Goal: Information Seeking & Learning: Learn about a topic

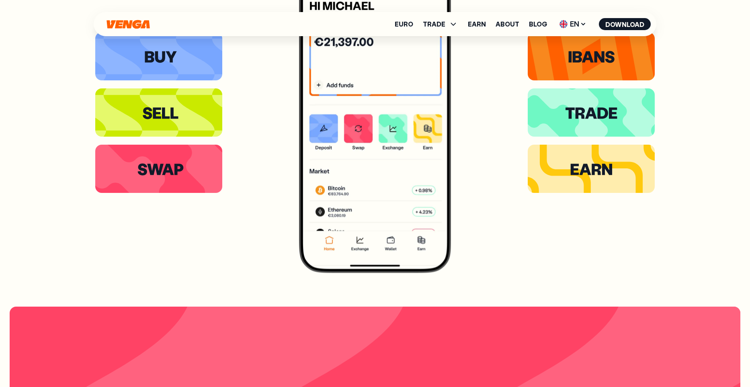
click at [360, 72] on img at bounding box center [375, 112] width 152 height 321
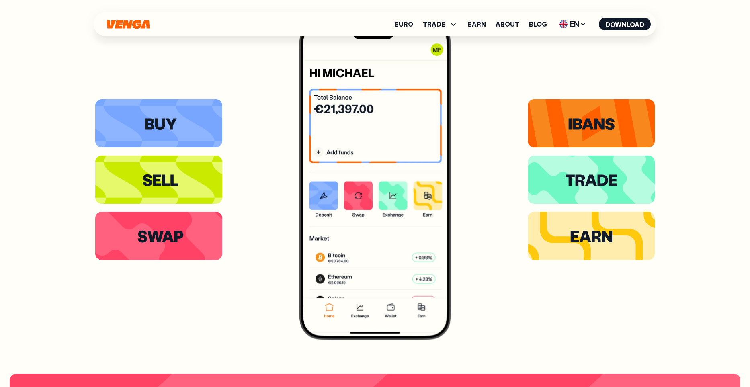
drag, startPoint x: 291, startPoint y: 116, endPoint x: 354, endPoint y: 144, distance: 68.7
click at [291, 116] on div at bounding box center [374, 179] width 559 height 321
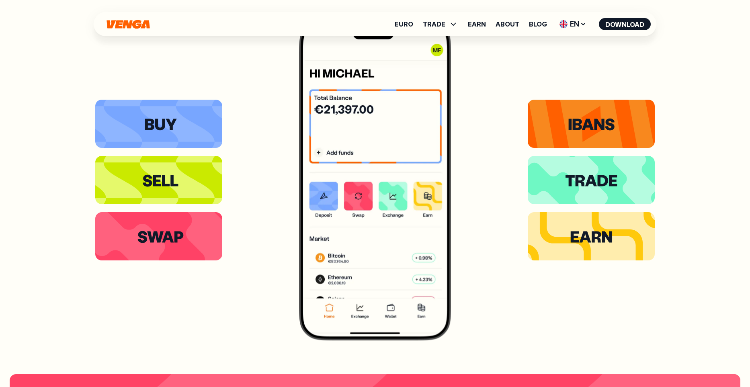
scroll to position [1707, 0]
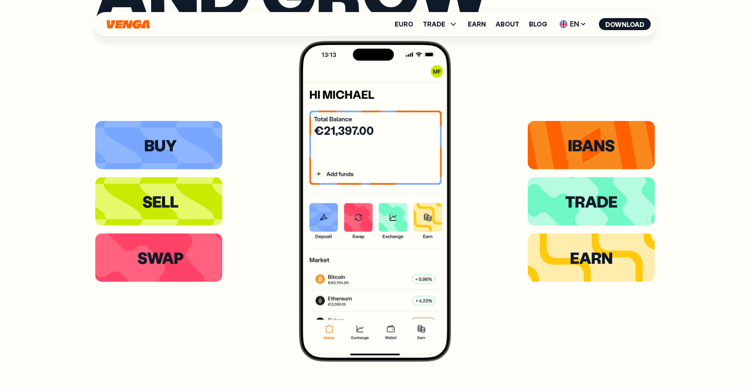
click at [384, 141] on img at bounding box center [375, 201] width 152 height 321
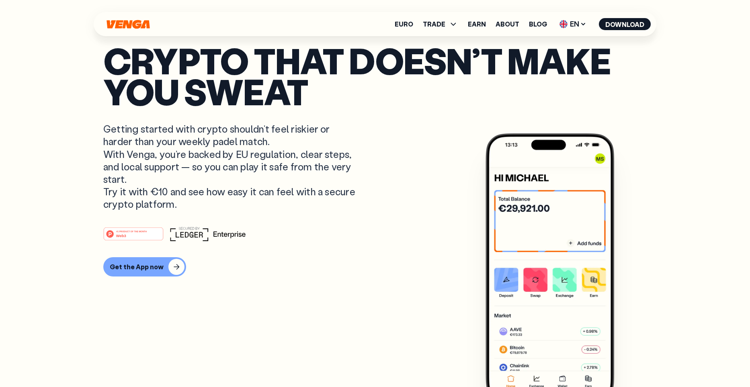
scroll to position [0, 0]
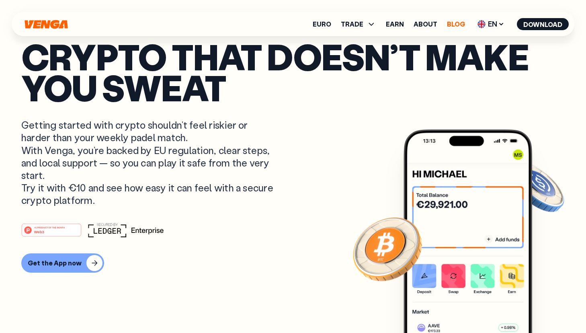
scroll to position [2, 0]
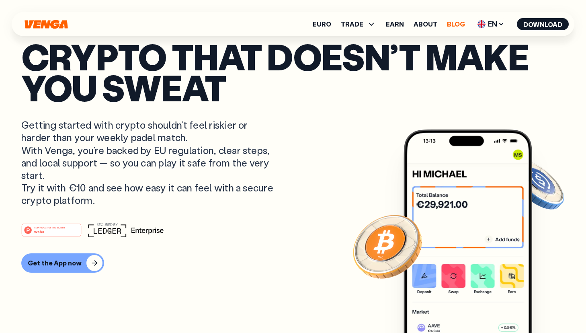
click at [450, 25] on link "Blog" at bounding box center [456, 24] width 18 height 6
